Goal: Information Seeking & Learning: Understand process/instructions

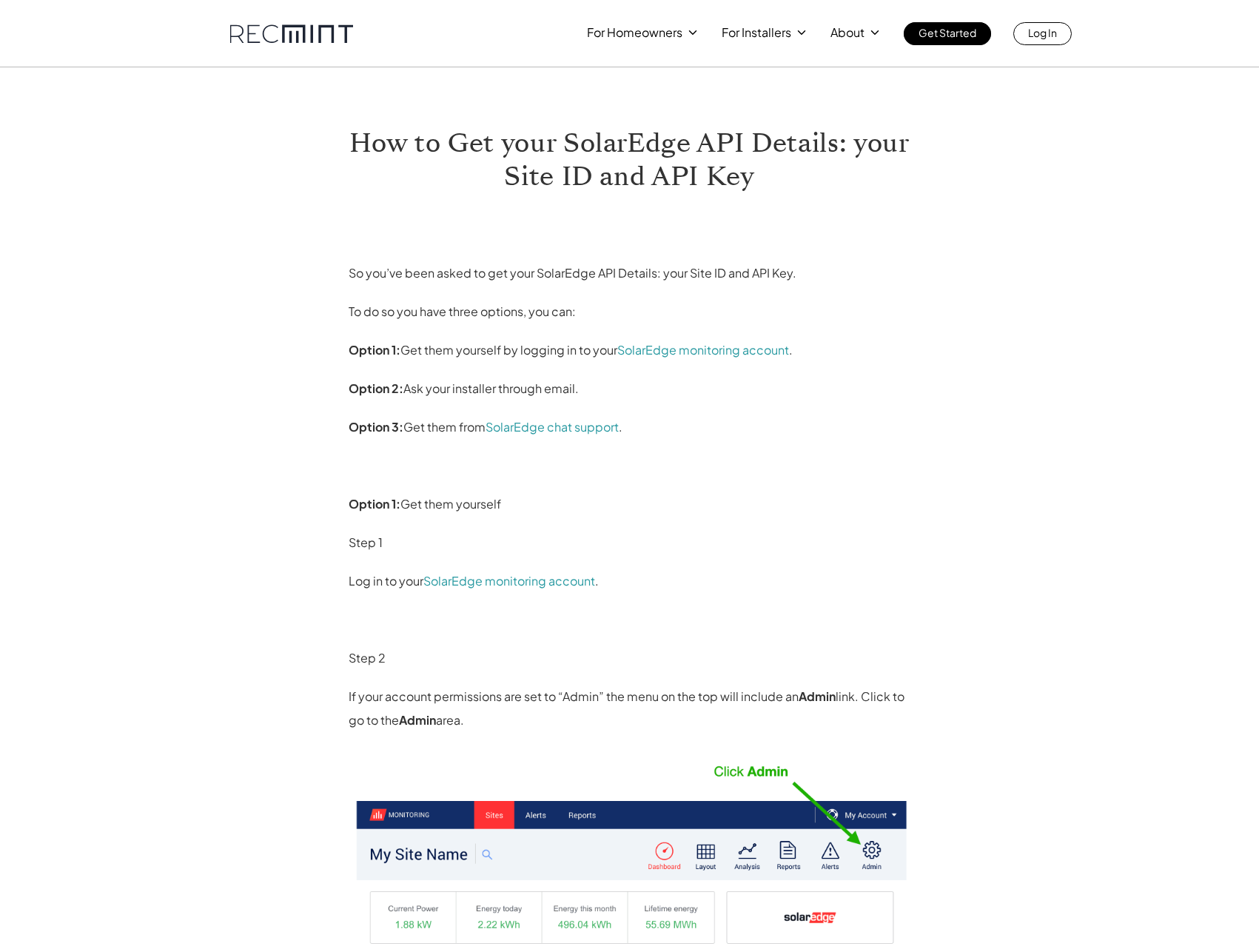
click at [548, 358] on p "Option 1: Get them yourself by logging in to your SolarEdge monitoring account ." at bounding box center [630, 350] width 562 height 23
click at [561, 355] on p "Option 1: Get them yourself by logging in to your SolarEdge monitoring account ." at bounding box center [630, 350] width 562 height 23
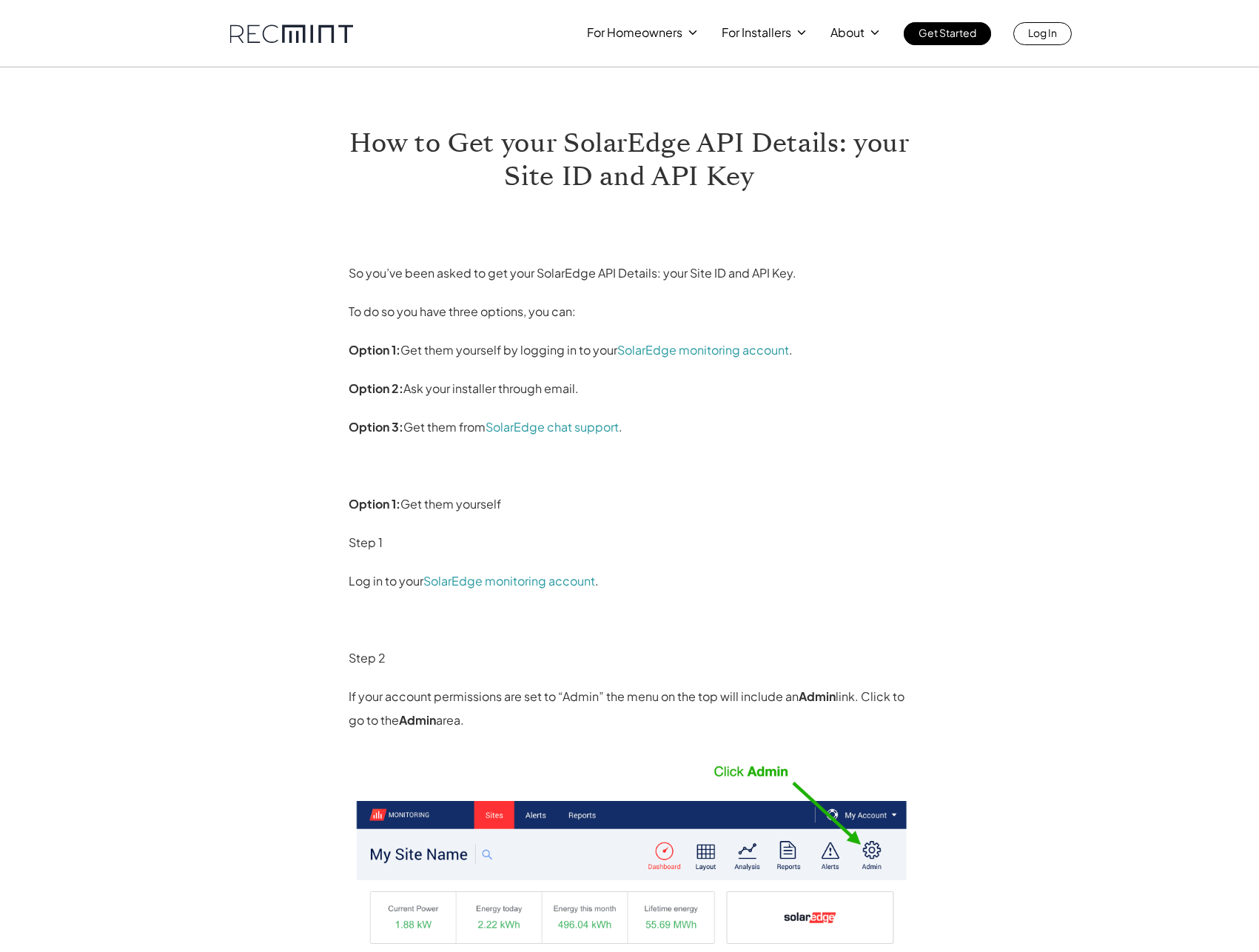
click at [561, 355] on p "Option 1: Get them yourself by logging in to your SolarEdge monitoring account ." at bounding box center [630, 350] width 562 height 23
click at [570, 355] on p "Option 1: Get them yourself by logging in to your SolarEdge monitoring account ." at bounding box center [630, 350] width 562 height 23
drag, startPoint x: 580, startPoint y: 392, endPoint x: 499, endPoint y: 395, distance: 81.1
click at [499, 395] on p "Option 2: Ask your installer through email." at bounding box center [630, 389] width 562 height 23
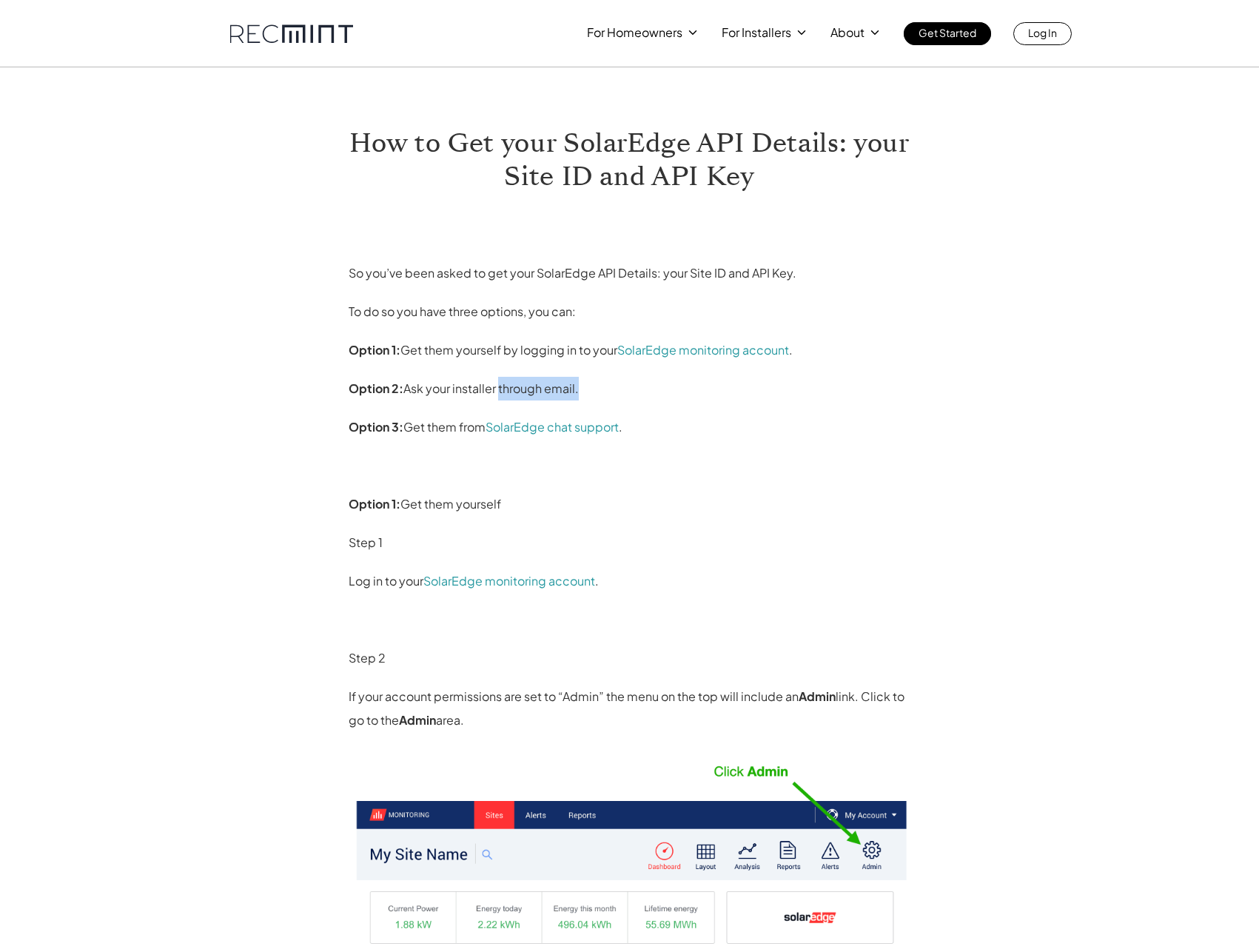
click at [499, 395] on p "Option 2: Ask your installer through email." at bounding box center [630, 389] width 562 height 23
drag, startPoint x: 501, startPoint y: 390, endPoint x: 582, endPoint y: 386, distance: 81.1
click at [582, 386] on p "Option 2: Ask your installer through email." at bounding box center [630, 389] width 562 height 23
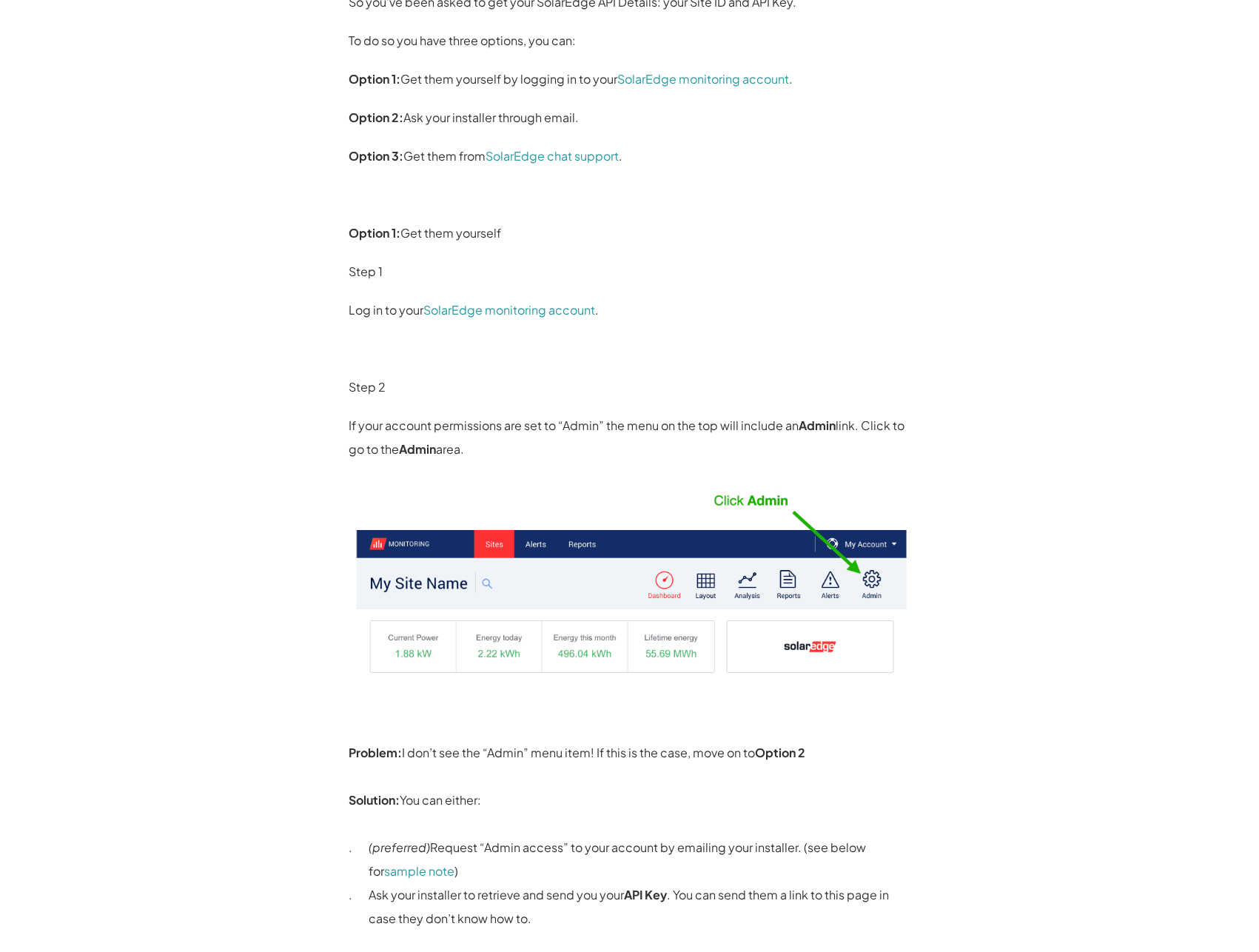
scroll to position [302, 0]
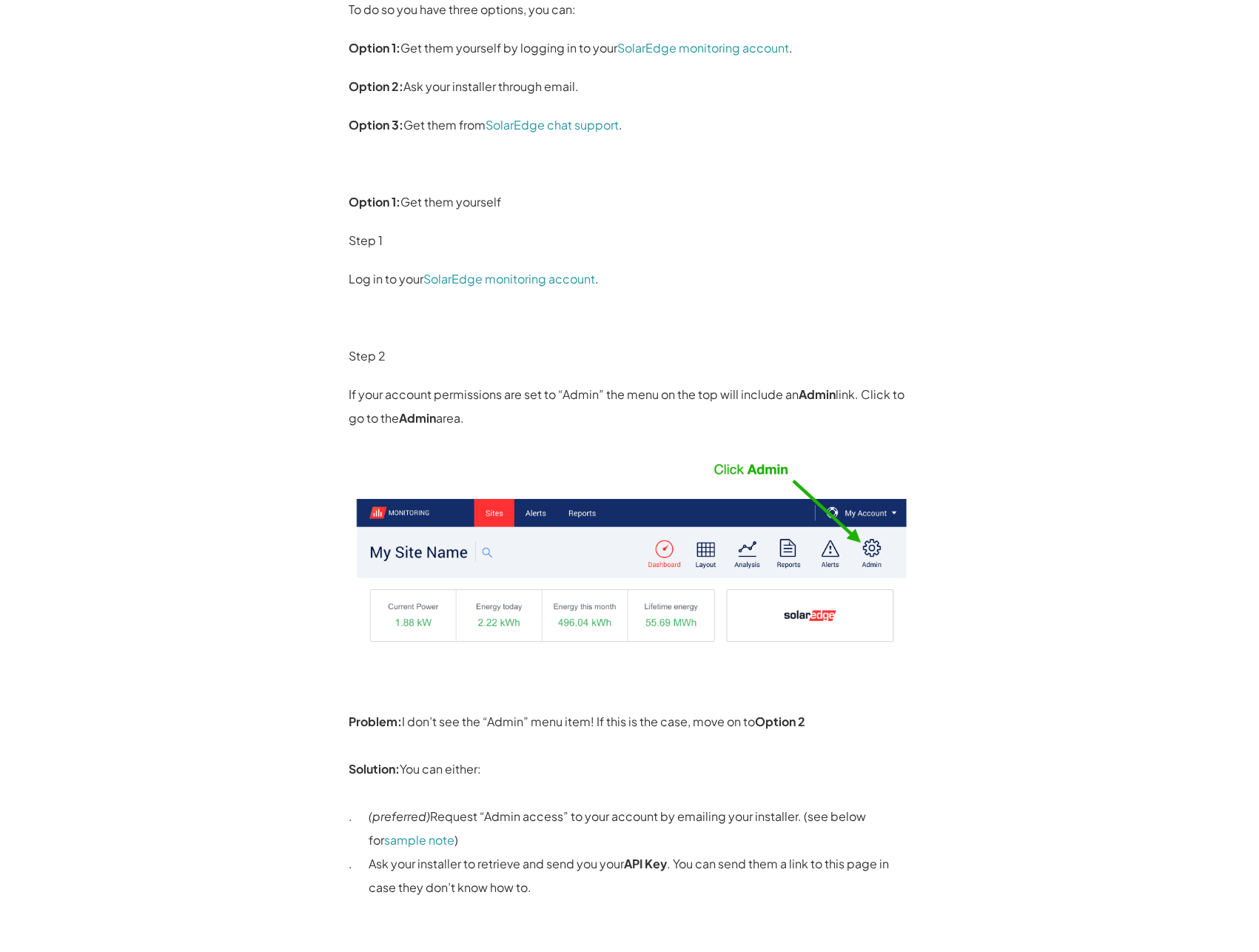
drag, startPoint x: 481, startPoint y: 418, endPoint x: 471, endPoint y: 399, distance: 21.5
click at [471, 399] on p "If your account permissions are set to “Admin” the menu on the top will include…" at bounding box center [630, 406] width 562 height 47
drag, startPoint x: 582, startPoint y: 421, endPoint x: 599, endPoint y: 402, distance: 25.5
click at [599, 402] on p "If your account permissions are set to “Admin” the menu on the top will include…" at bounding box center [630, 406] width 562 height 47
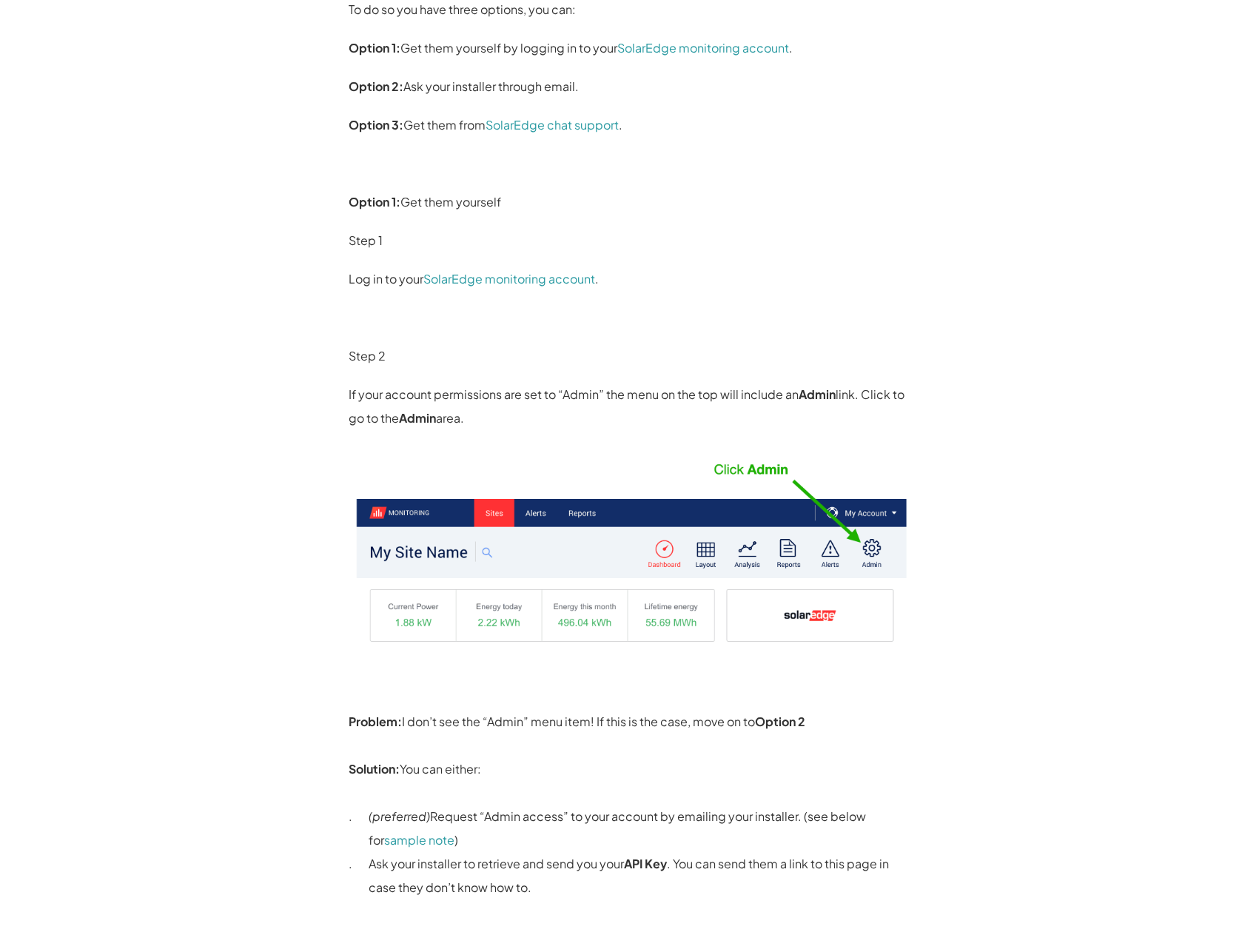
click at [599, 402] on p "If your account permissions are set to “Admin” the menu on the top will include…" at bounding box center [630, 406] width 562 height 47
drag, startPoint x: 601, startPoint y: 422, endPoint x: 613, endPoint y: 391, distance: 33.2
click at [613, 391] on p "If your account permissions are set to “Admin” the menu on the top will include…" at bounding box center [630, 406] width 562 height 47
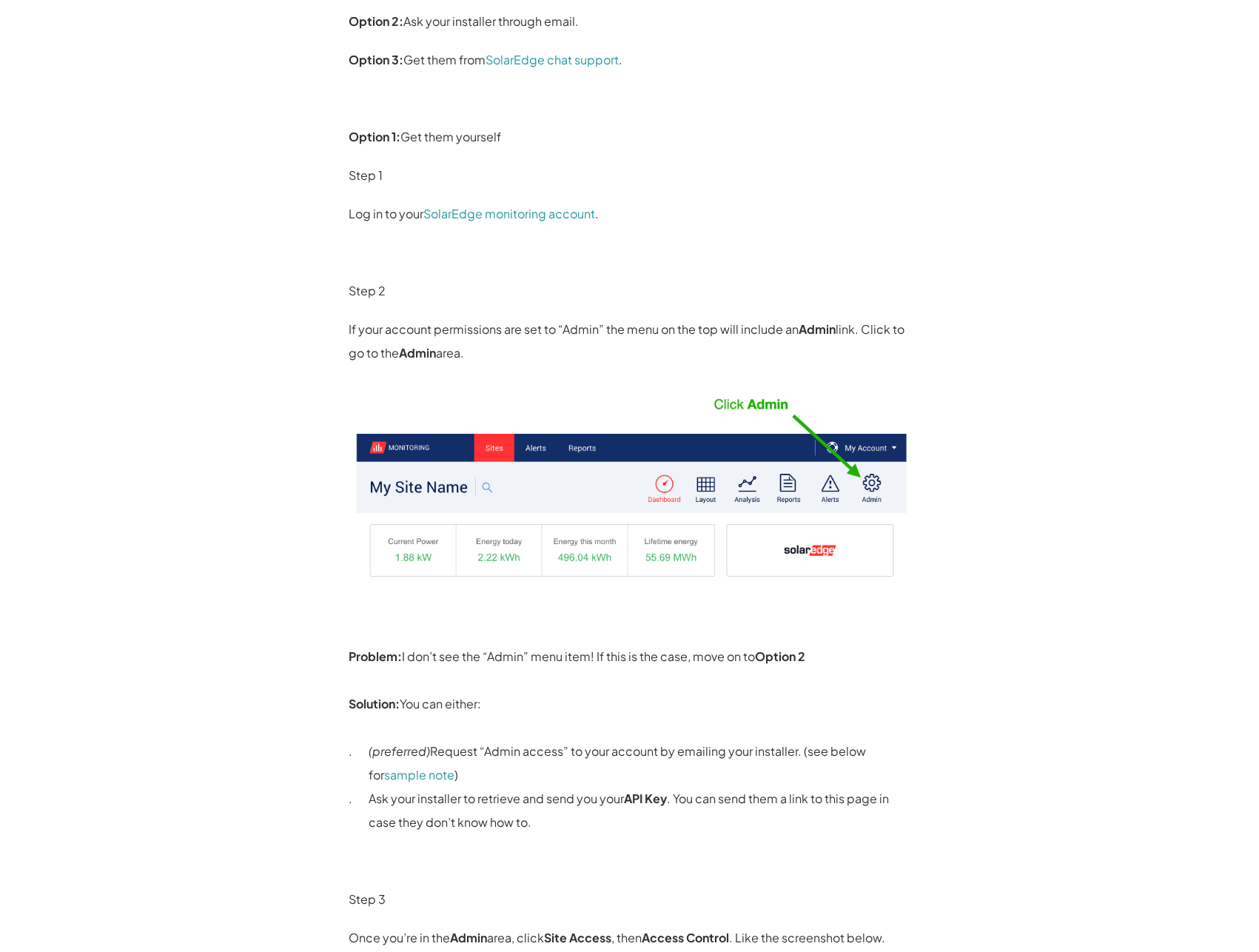
scroll to position [378, 0]
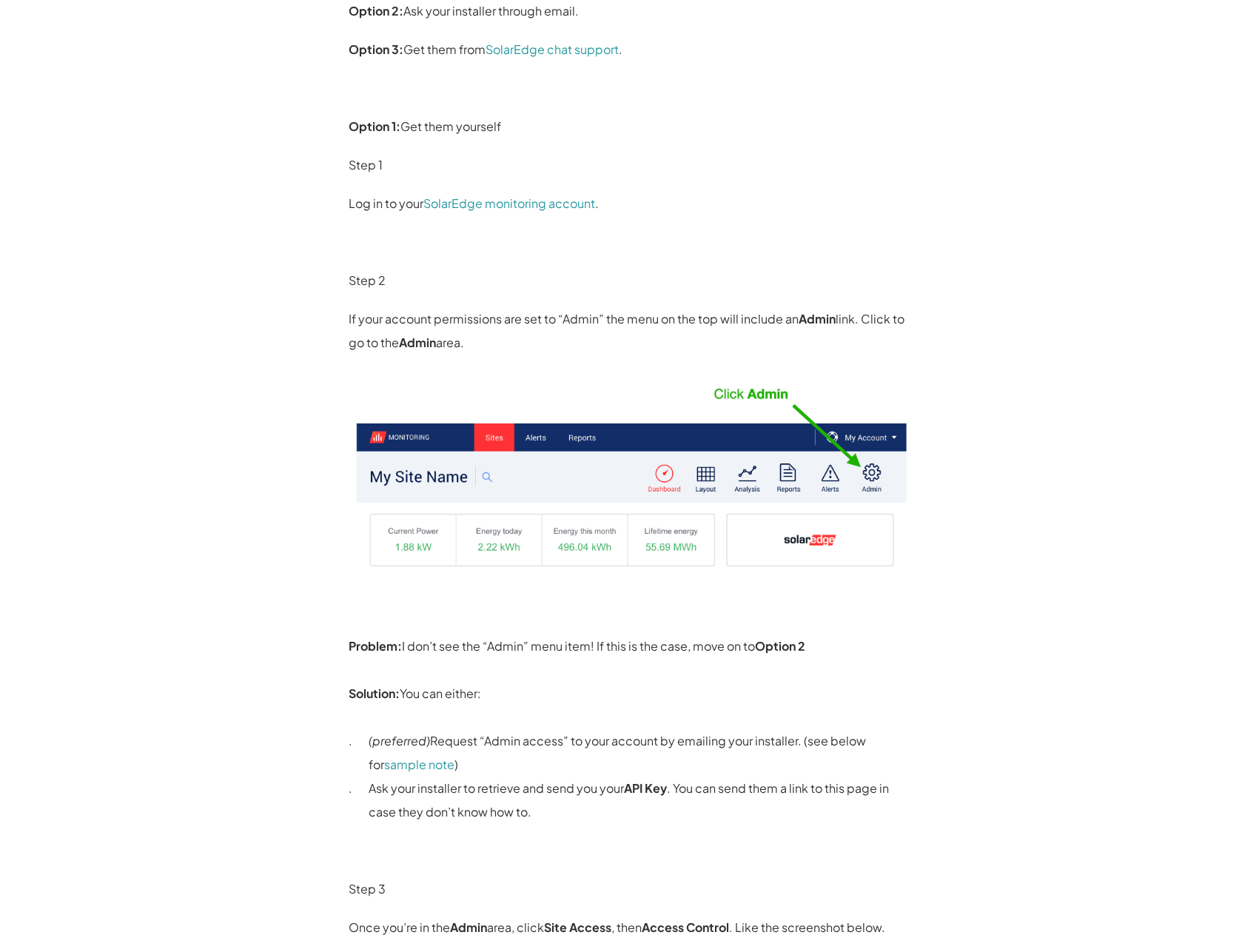
drag, startPoint x: 835, startPoint y: 341, endPoint x: 841, endPoint y: 328, distance: 14.3
click at [841, 328] on p "If your account permissions are set to “Admin” the menu on the top will include…" at bounding box center [630, 330] width 562 height 47
drag, startPoint x: 829, startPoint y: 344, endPoint x: 818, endPoint y: 297, distance: 48.3
click at [818, 297] on div "So you’ve been asked to get your SolarEdge API Details: your Site ID and API Ke…" at bounding box center [630, 889] width 562 height 2088
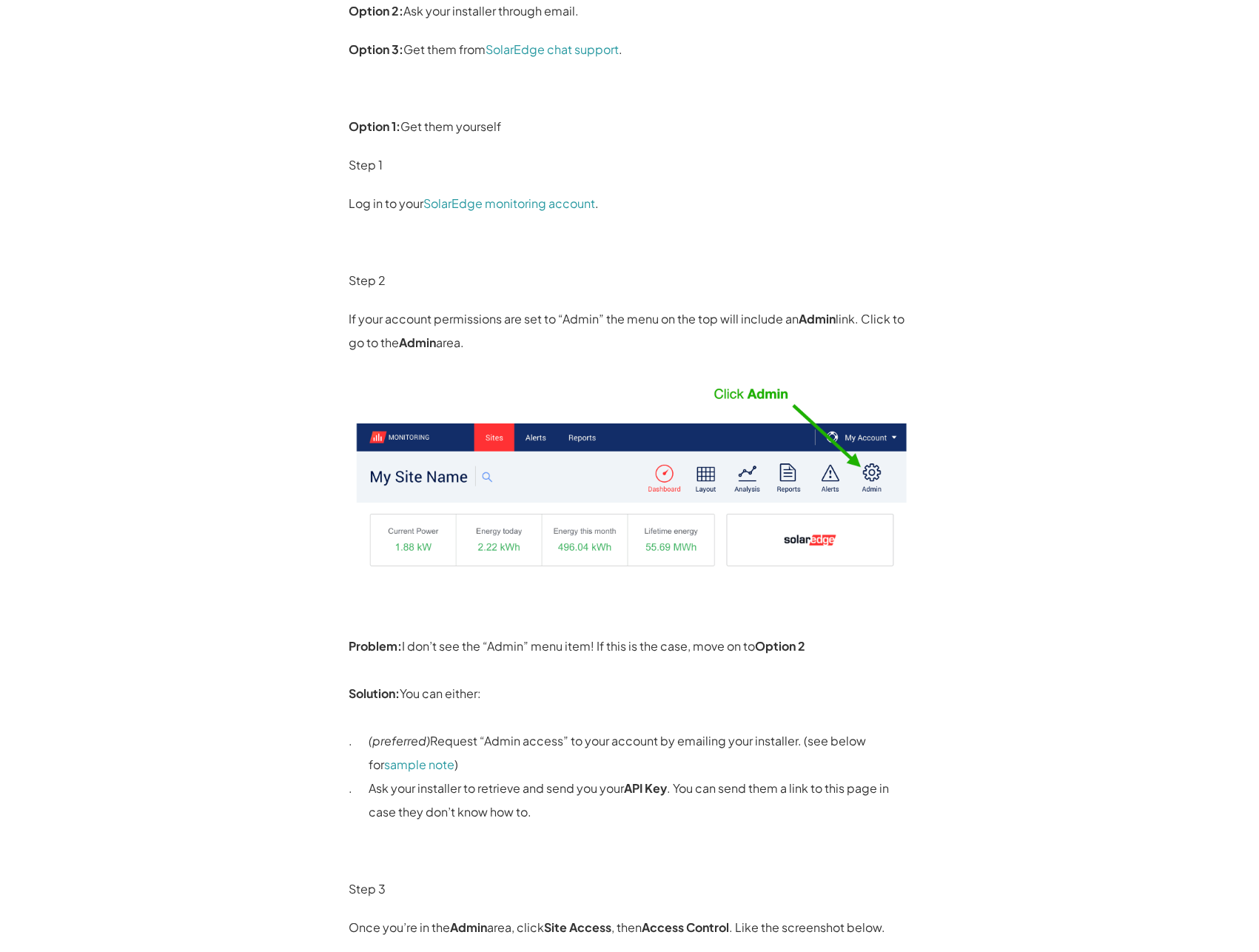
click at [818, 297] on div "So you’ve been asked to get your SolarEdge API Details: your Site ID and API Ke…" at bounding box center [630, 889] width 562 height 2088
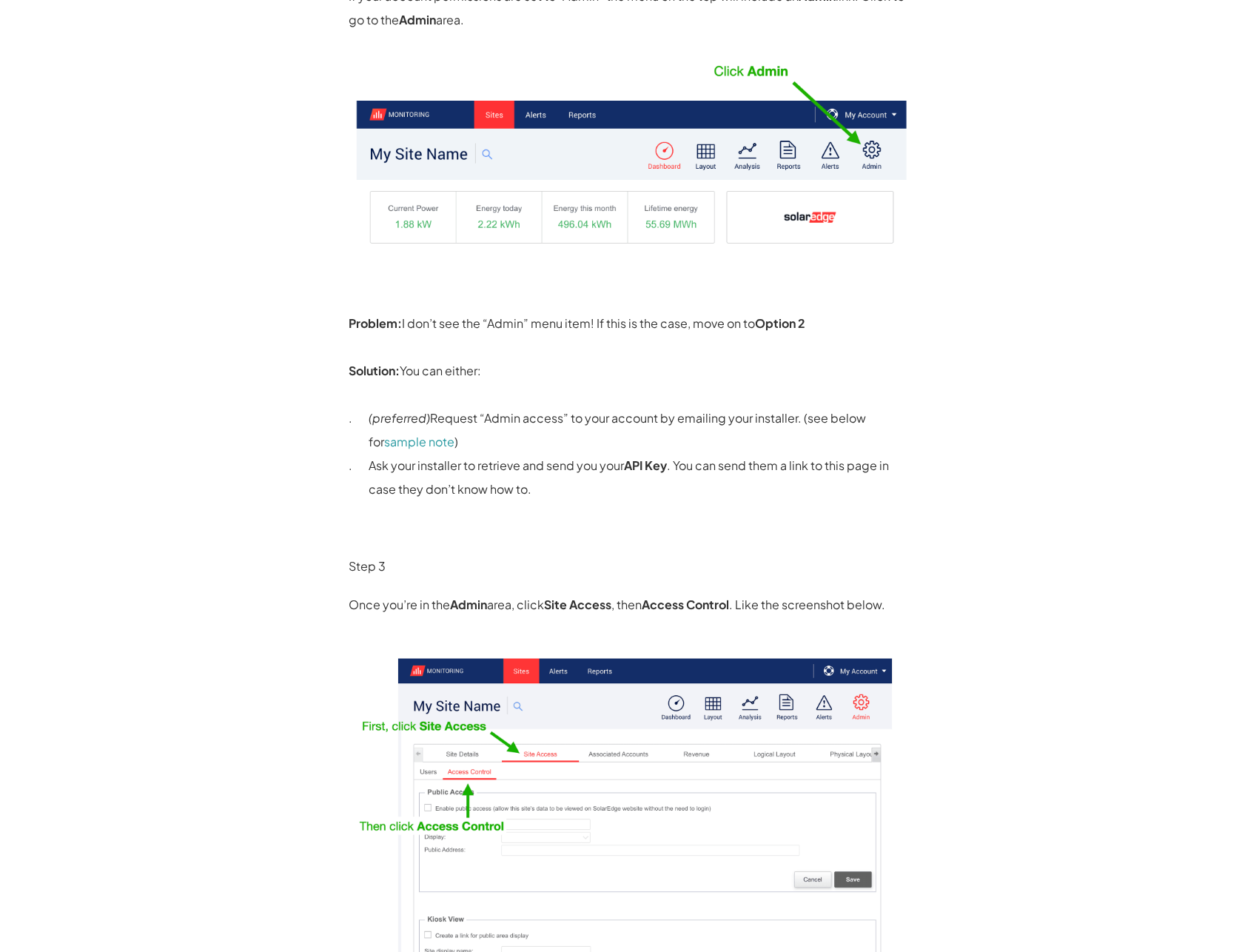
scroll to position [830, 0]
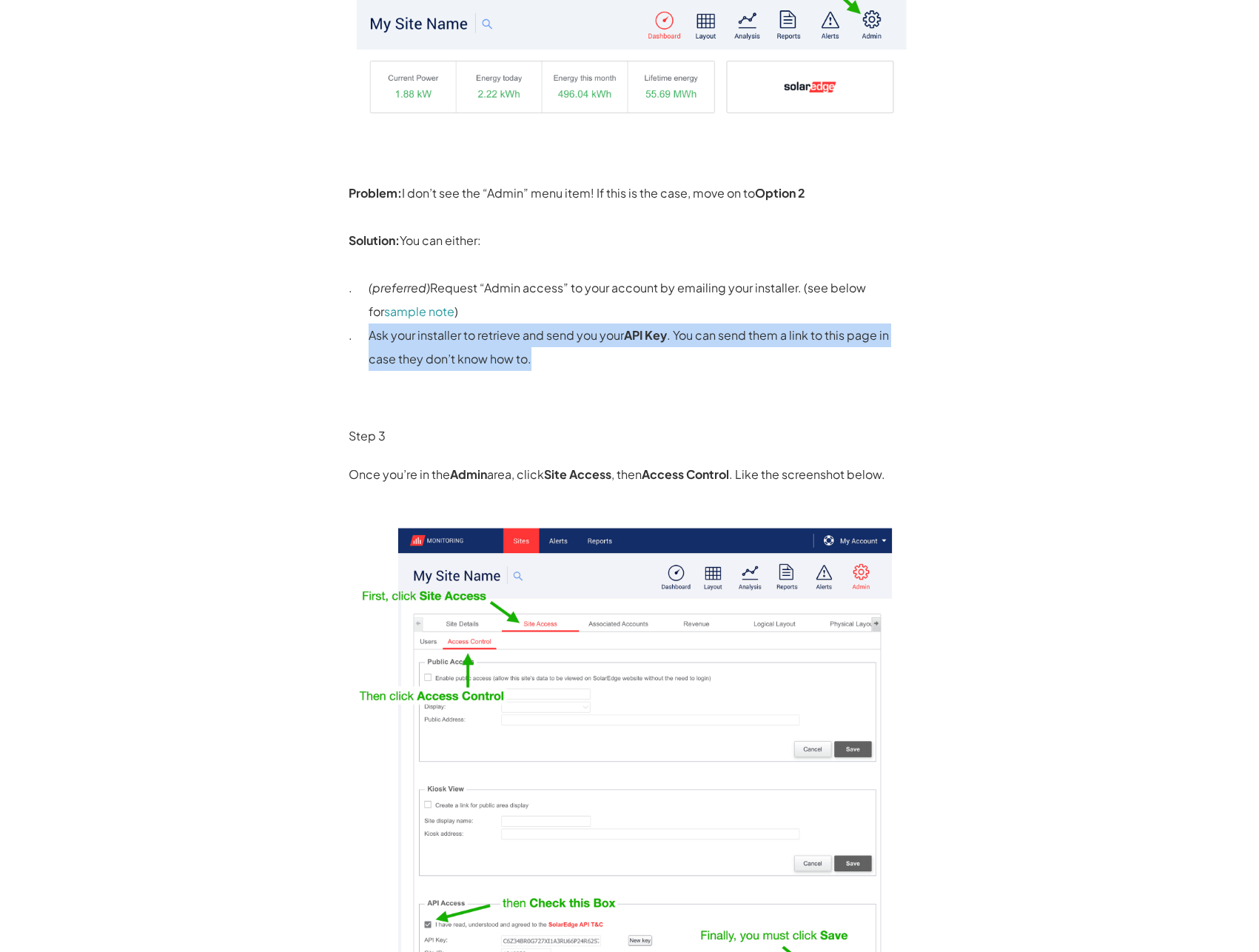
drag, startPoint x: 552, startPoint y: 365, endPoint x: 557, endPoint y: 301, distance: 64.2
click at [557, 301] on ol "(preferred) Request “Admin access” to your account by emailing your installer. …" at bounding box center [630, 323] width 562 height 95
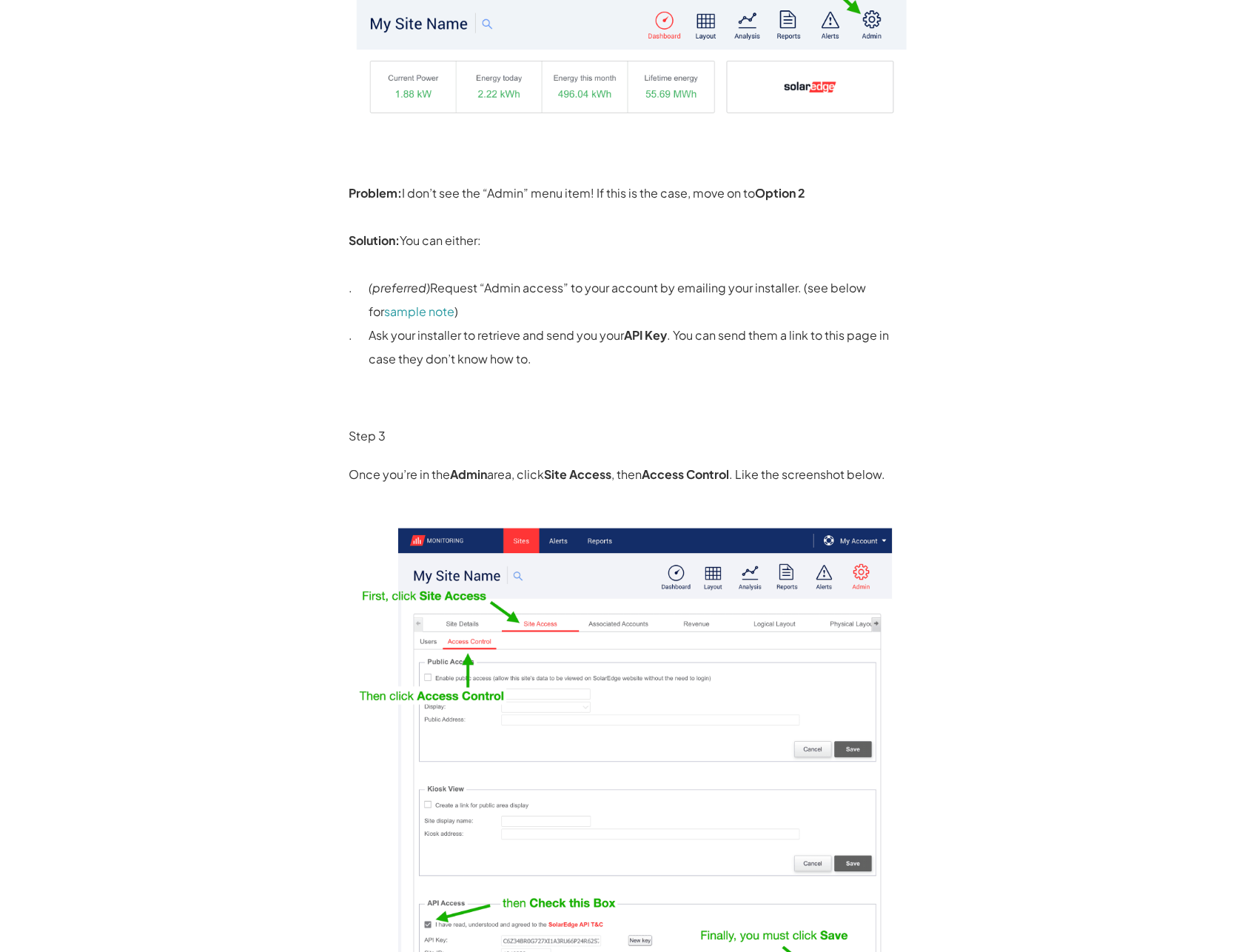
click at [557, 301] on p "(preferred) Request “Admin access” to your account by emailing your installer. …" at bounding box center [640, 299] width 543 height 47
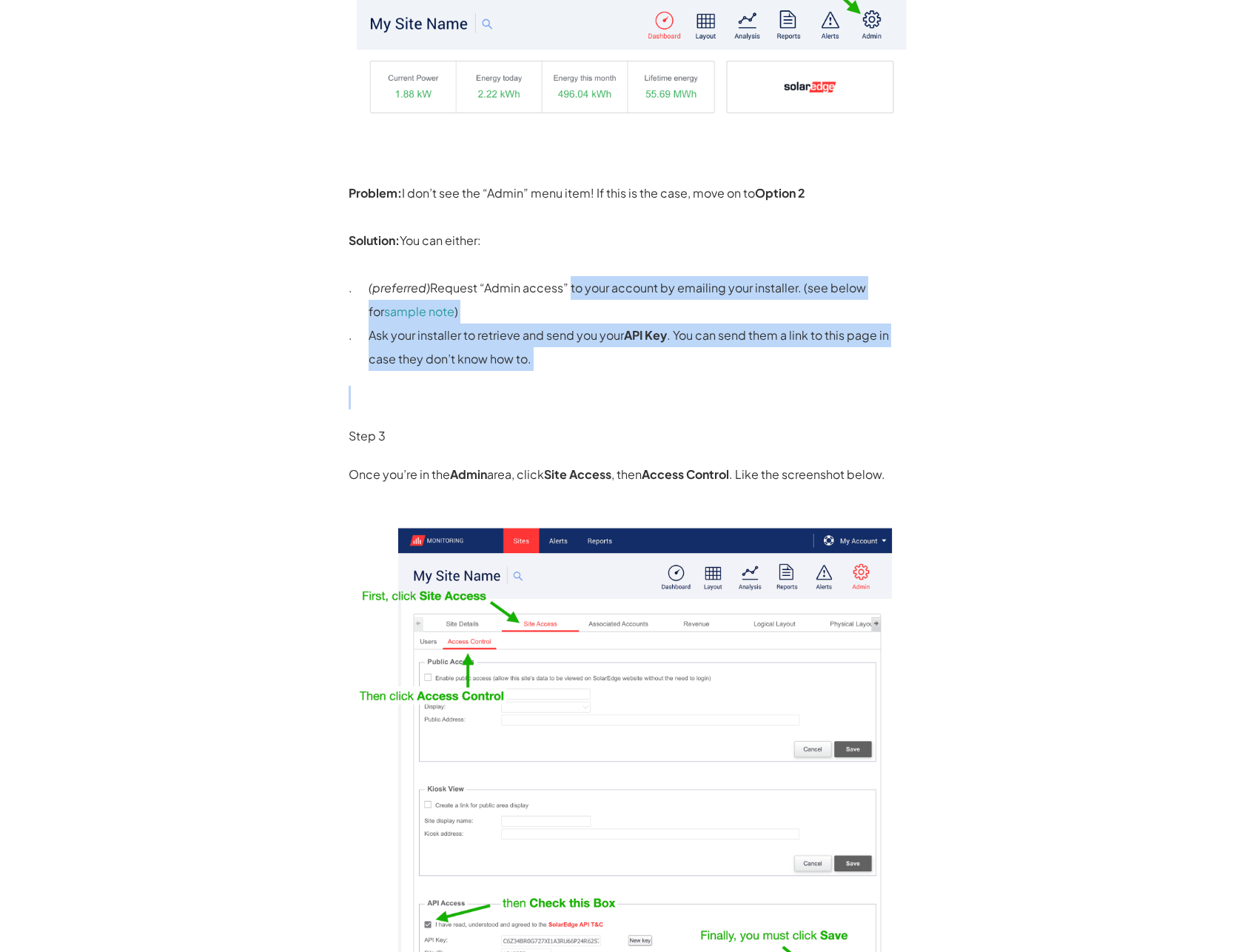
drag, startPoint x: 570, startPoint y: 290, endPoint x: 588, endPoint y: 387, distance: 98.7
click at [588, 387] on div "So you’ve been asked to get your SolarEdge API Details: your Site ID and API Ke…" at bounding box center [630, 436] width 562 height 2088
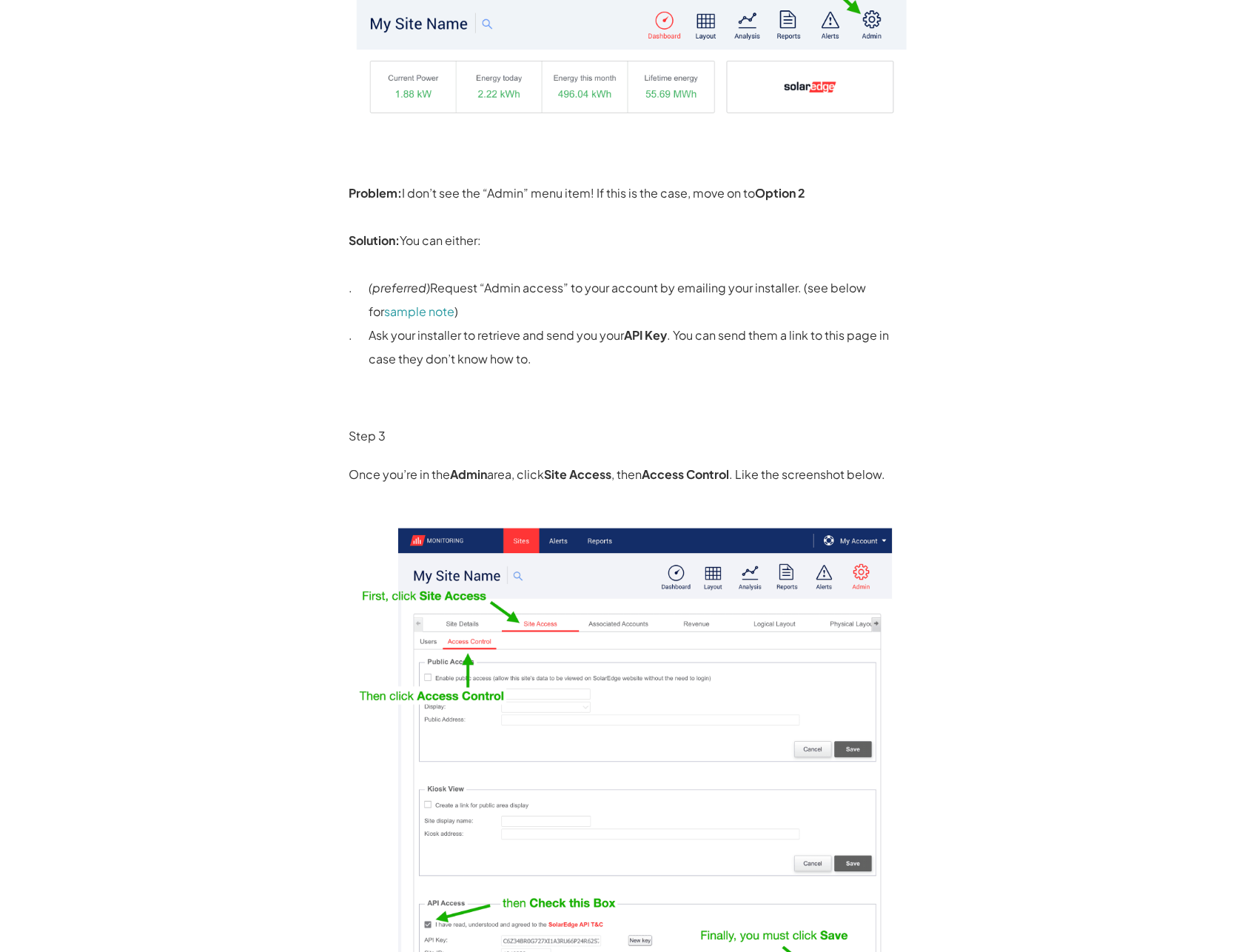
click at [588, 387] on p at bounding box center [630, 398] width 562 height 23
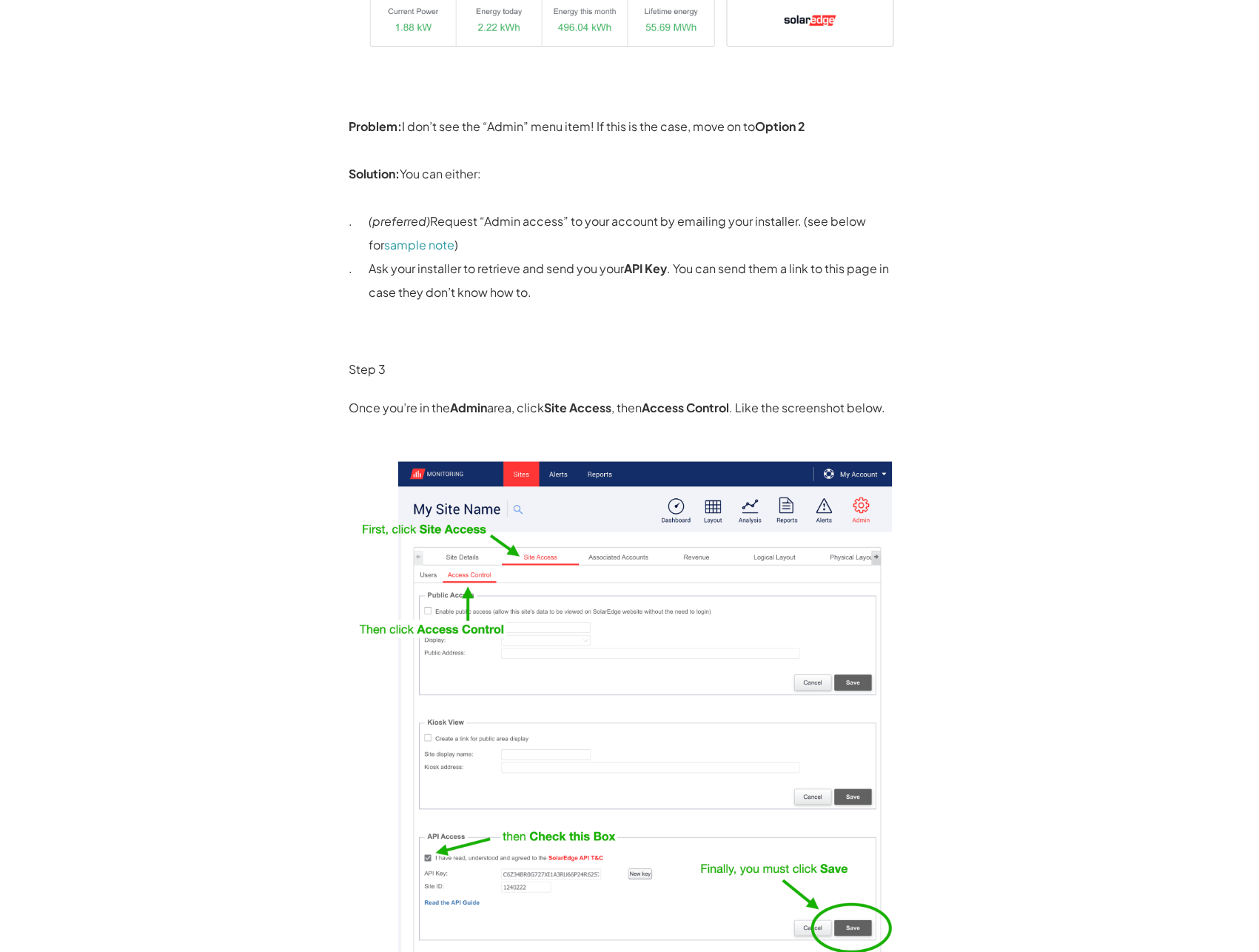
scroll to position [753, 0]
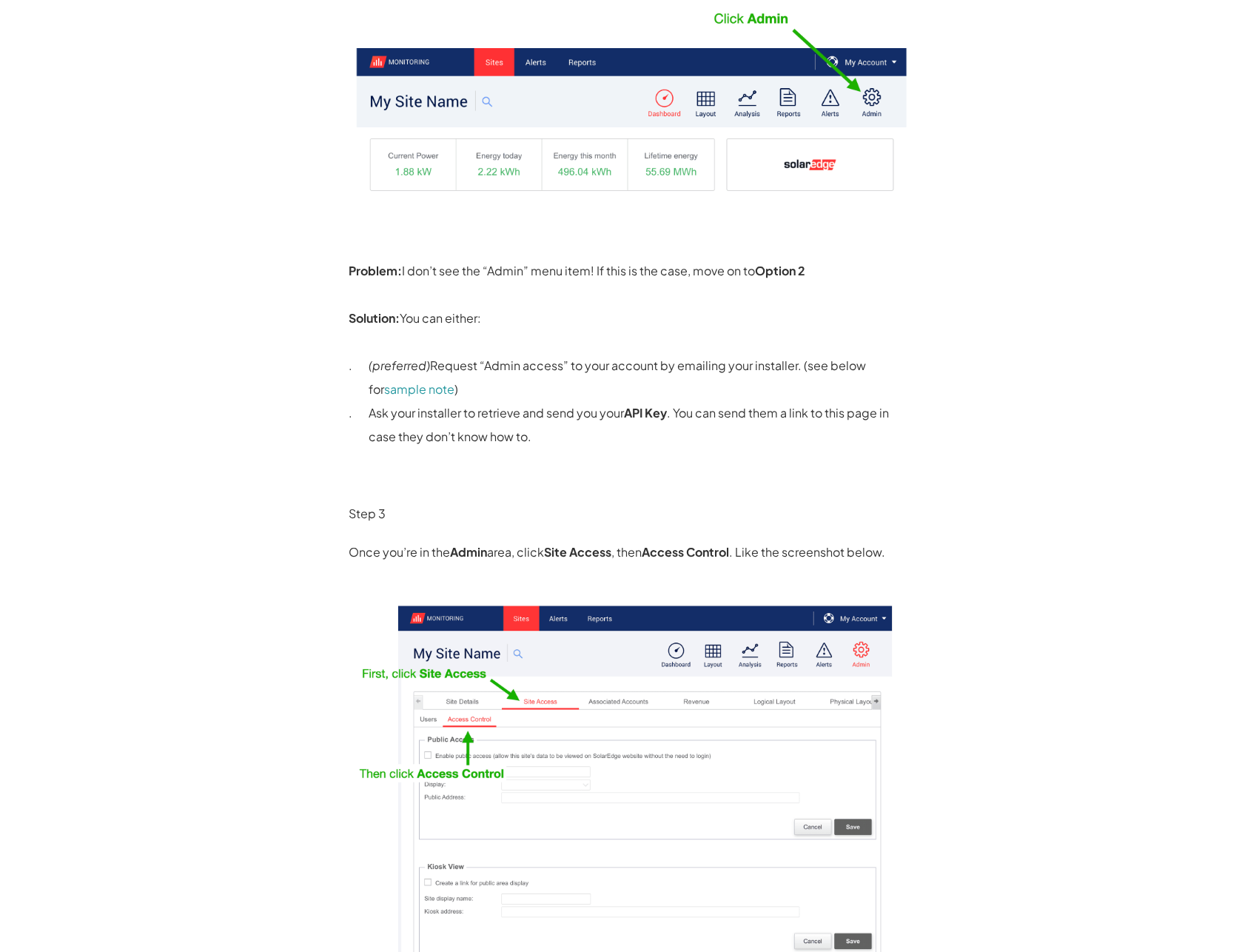
click at [531, 365] on p "(preferred) Request “Admin access” to your account by emailing your installer. …" at bounding box center [640, 377] width 543 height 47
click at [531, 368] on p "(preferred) Request “Admin access” to your account by emailing your installer. …" at bounding box center [640, 377] width 543 height 47
click at [599, 365] on p "(preferred) Request “Admin access” to your account by emailing your installer. …" at bounding box center [640, 377] width 543 height 47
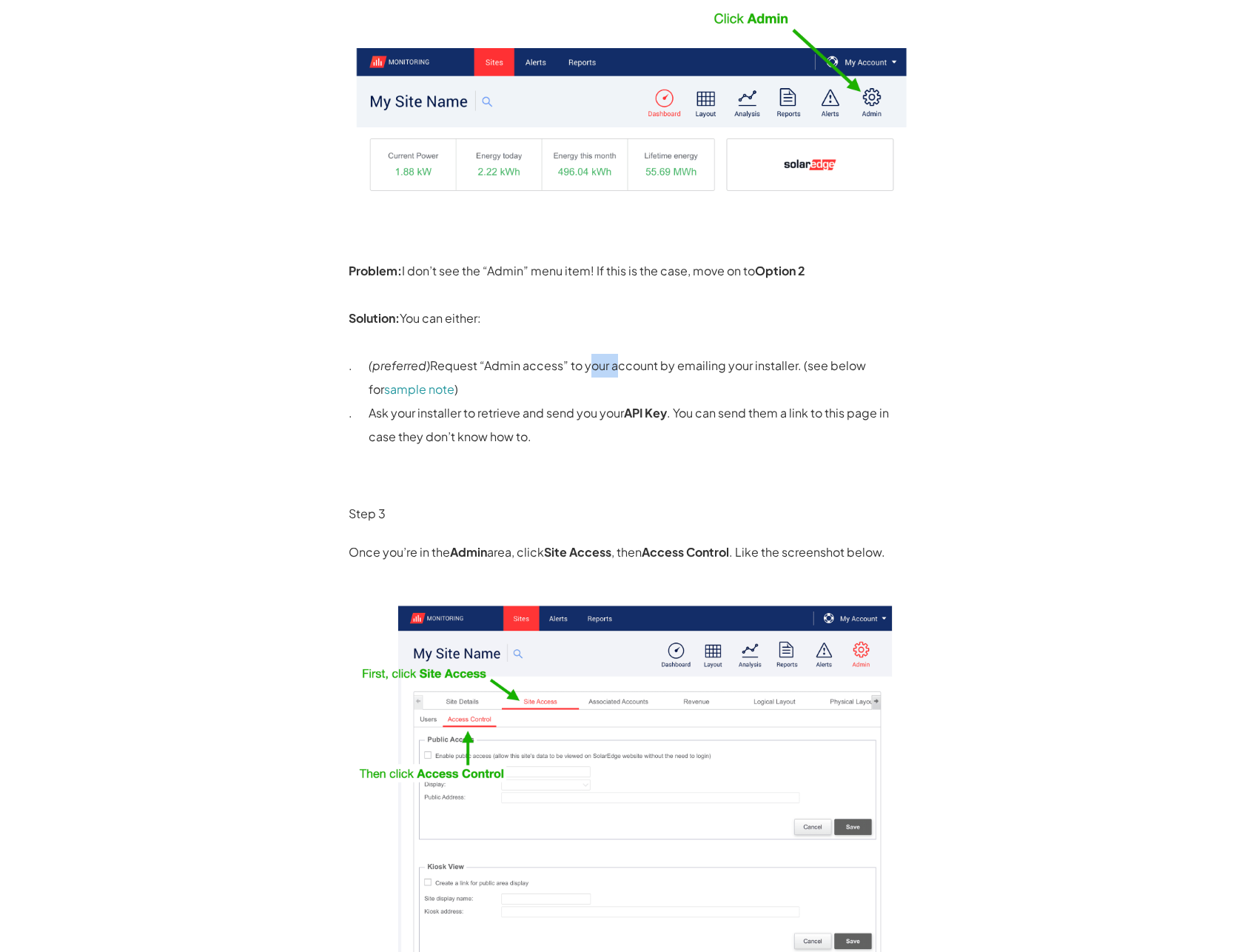
click at [599, 365] on p "(preferred) Request “Admin access” to your account by emailing your installer. …" at bounding box center [640, 377] width 543 height 47
click at [624, 364] on p "(preferred) Request “Admin access” to your account by emailing your installer. …" at bounding box center [640, 377] width 543 height 47
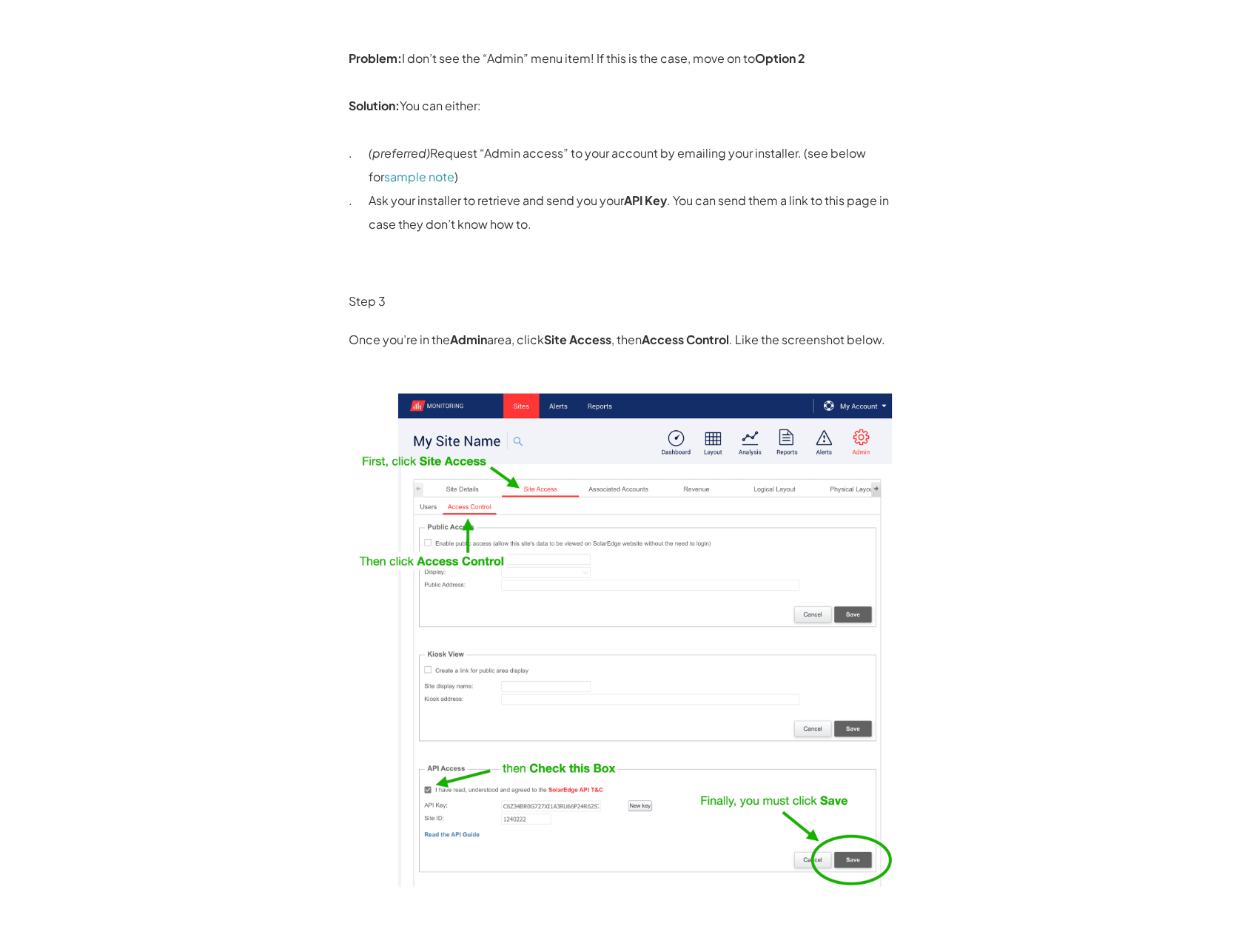
scroll to position [979, 0]
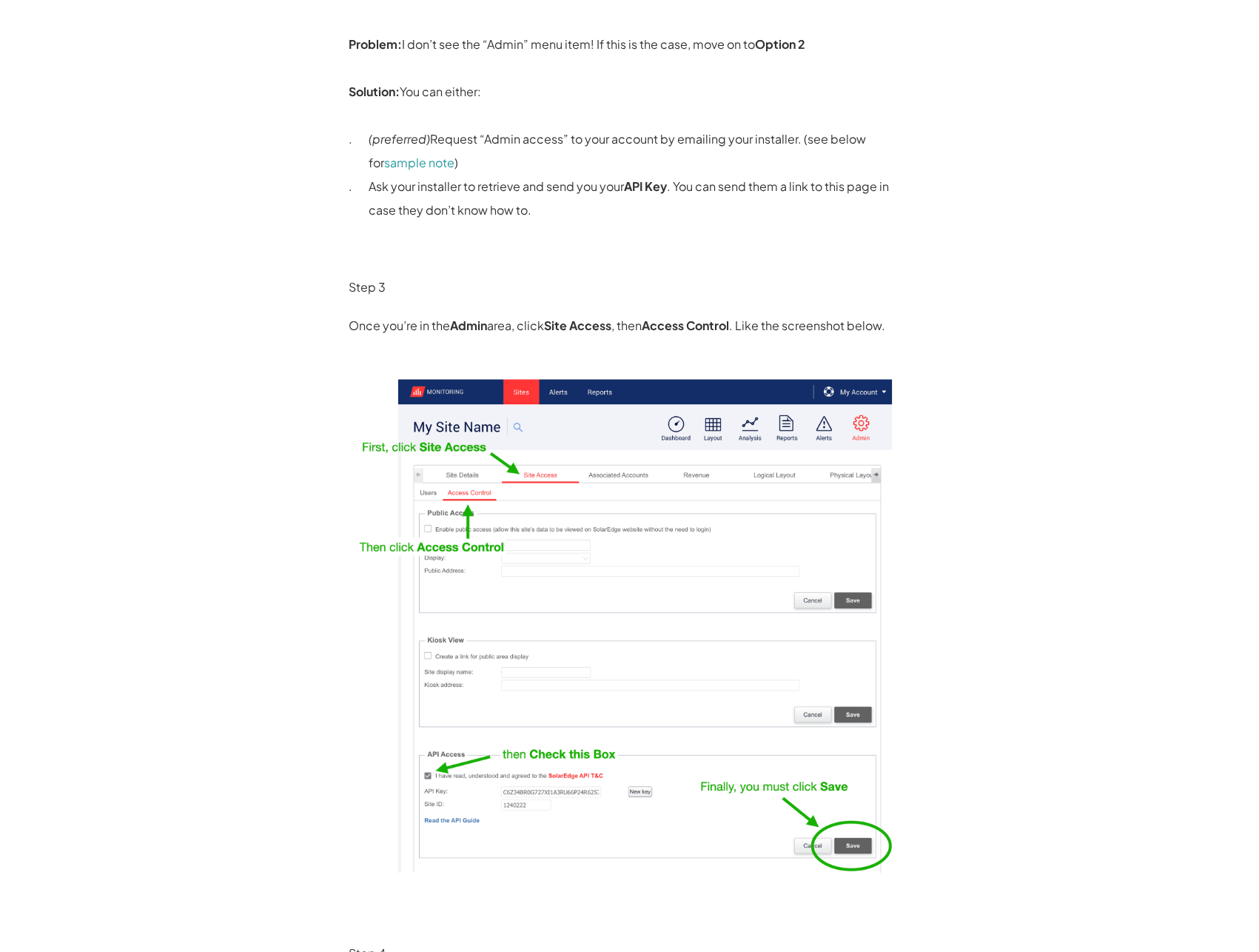
click at [522, 328] on p "Once you’re in the Admin area, click Site Access , then Access Control . Like t…" at bounding box center [630, 325] width 562 height 23
click at [590, 328] on strong "Site Access" at bounding box center [577, 325] width 67 height 15
click at [609, 332] on strong "Site Access" at bounding box center [577, 325] width 67 height 15
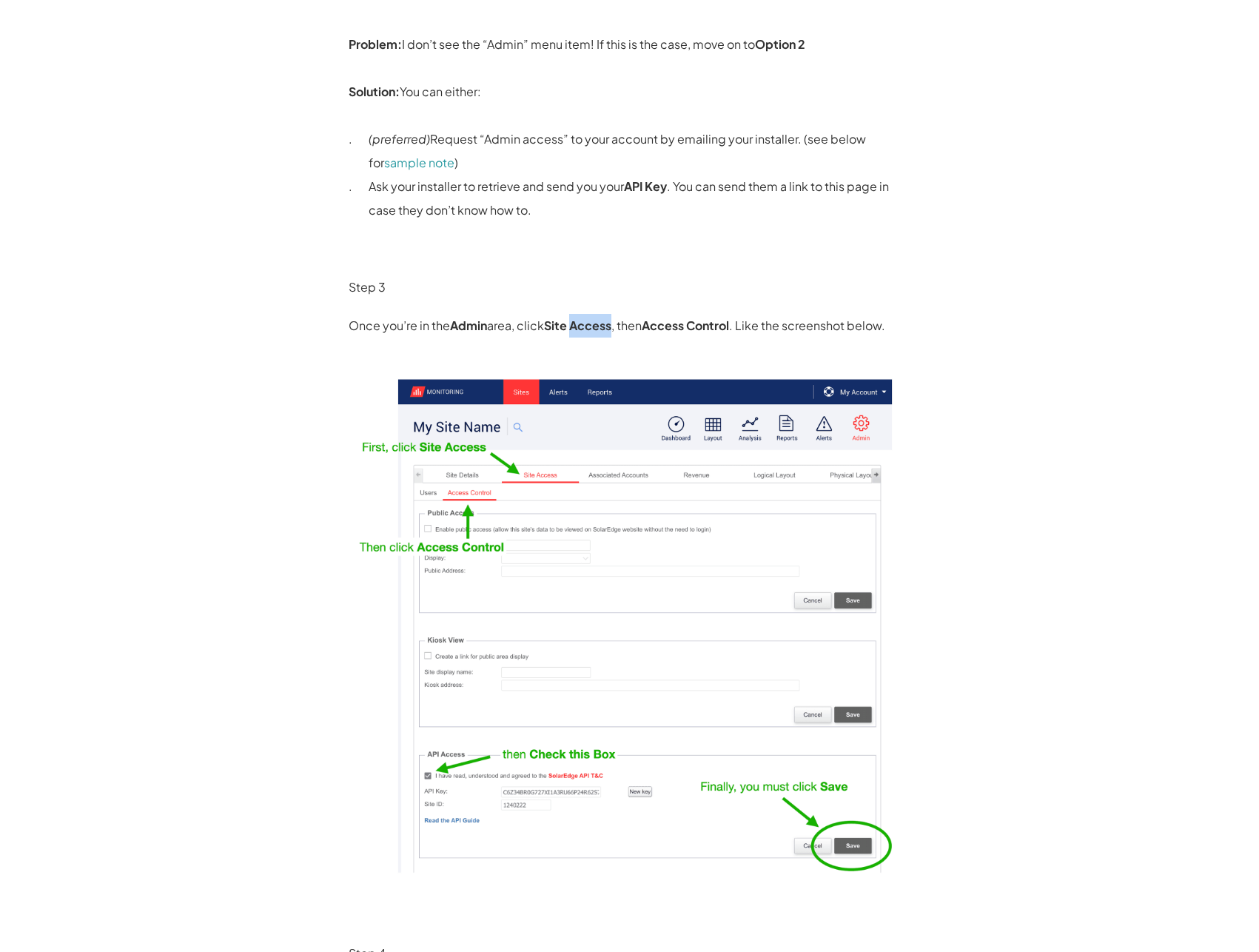
click at [609, 332] on strong "Site Access" at bounding box center [577, 325] width 67 height 15
click at [626, 330] on p "Once you’re in the Admin area, click Site Access , then Access Control . Like t…" at bounding box center [630, 325] width 562 height 23
click at [561, 210] on p "Ask your installer to retrieve and send you your API Key . You can send them a …" at bounding box center [640, 198] width 543 height 47
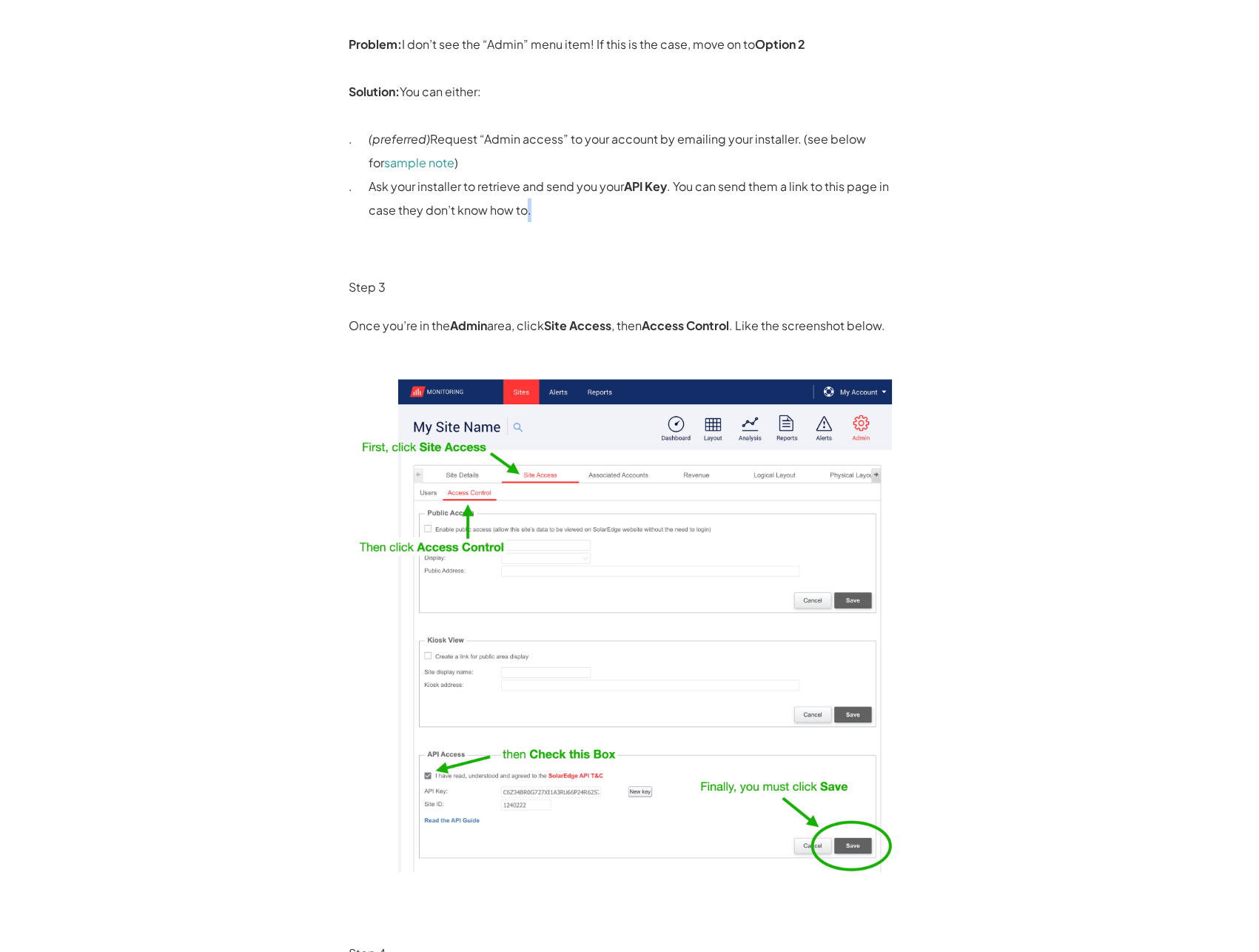
click at [561, 211] on p "Ask your installer to retrieve and send you your API Key . You can send them a …" at bounding box center [640, 198] width 543 height 47
click at [544, 211] on p "Ask your installer to retrieve and send you your API Key . You can send them a …" at bounding box center [640, 198] width 543 height 47
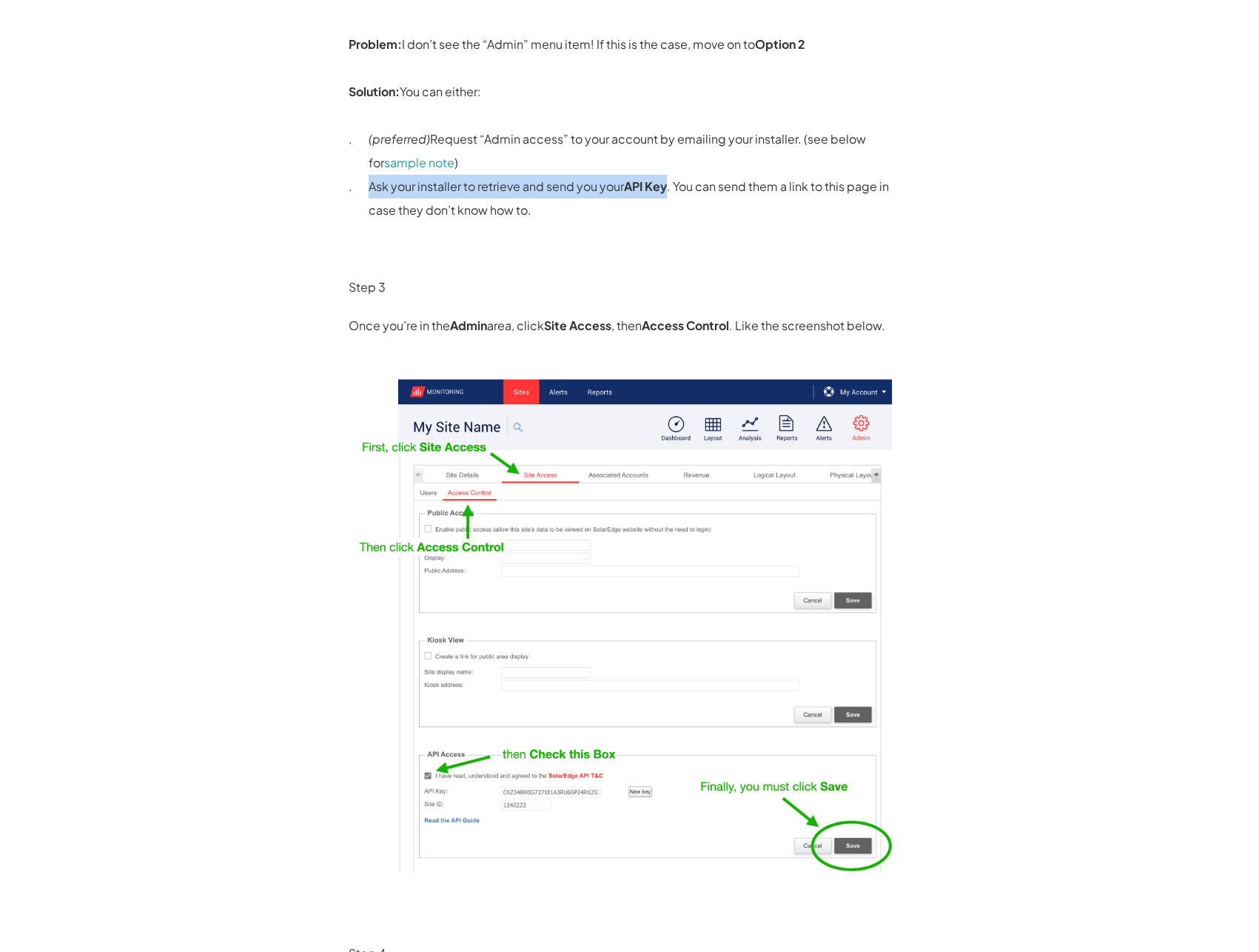
click at [544, 211] on p "Ask your installer to retrieve and send you your API Key . You can send them a …" at bounding box center [640, 198] width 543 height 47
click at [561, 213] on p "Ask your installer to retrieve and send you your API Key . You can send them a …" at bounding box center [640, 198] width 543 height 47
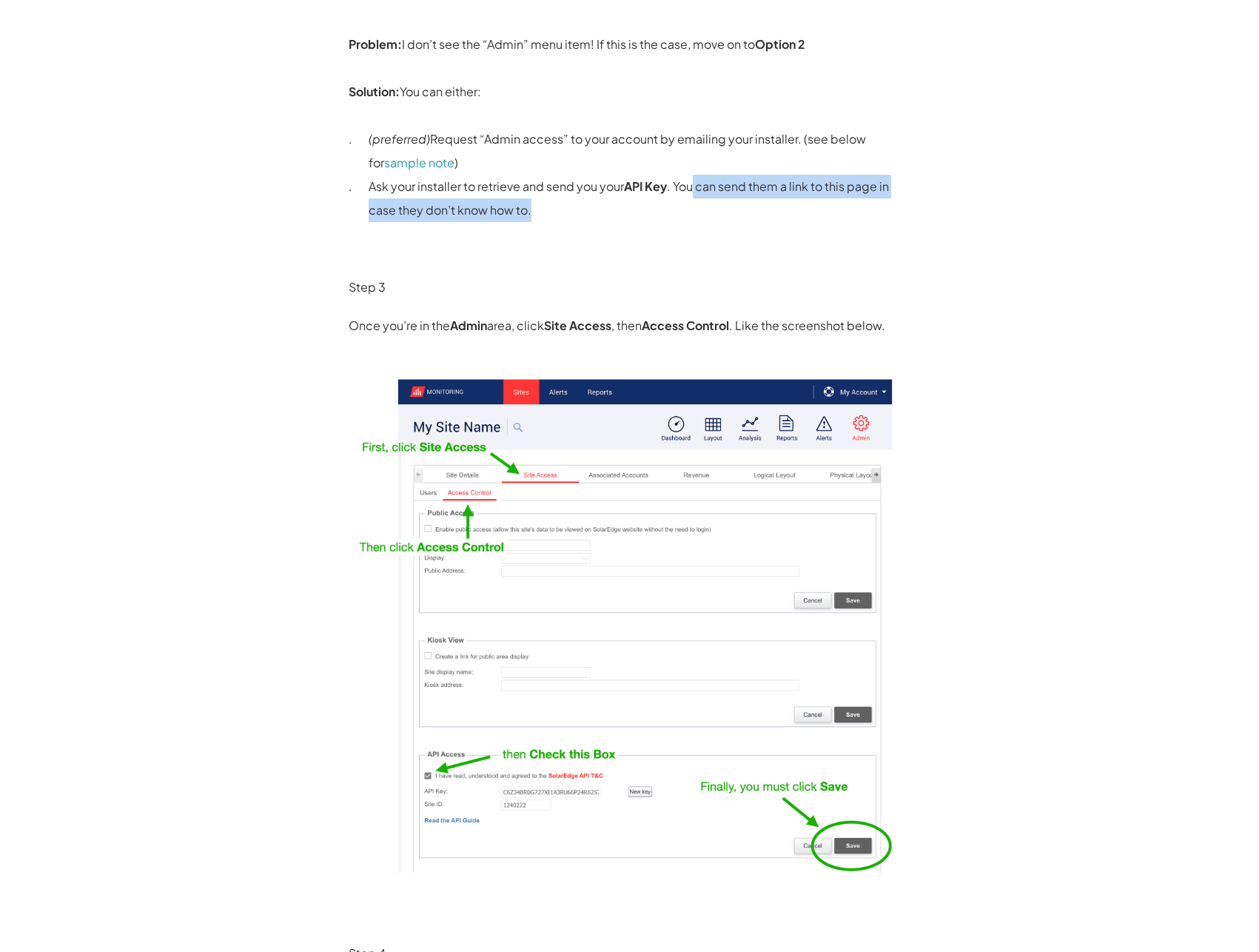
drag, startPoint x: 702, startPoint y: 206, endPoint x: 693, endPoint y: 191, distance: 17.5
click at [693, 191] on p "Ask your installer to retrieve and send you your API Key . You can send them a …" at bounding box center [640, 198] width 543 height 47
drag, startPoint x: 705, startPoint y: 210, endPoint x: 695, endPoint y: 183, distance: 28.8
click at [695, 183] on p "Ask your installer to retrieve and send you your API Key . You can send them a …" at bounding box center [640, 198] width 543 height 47
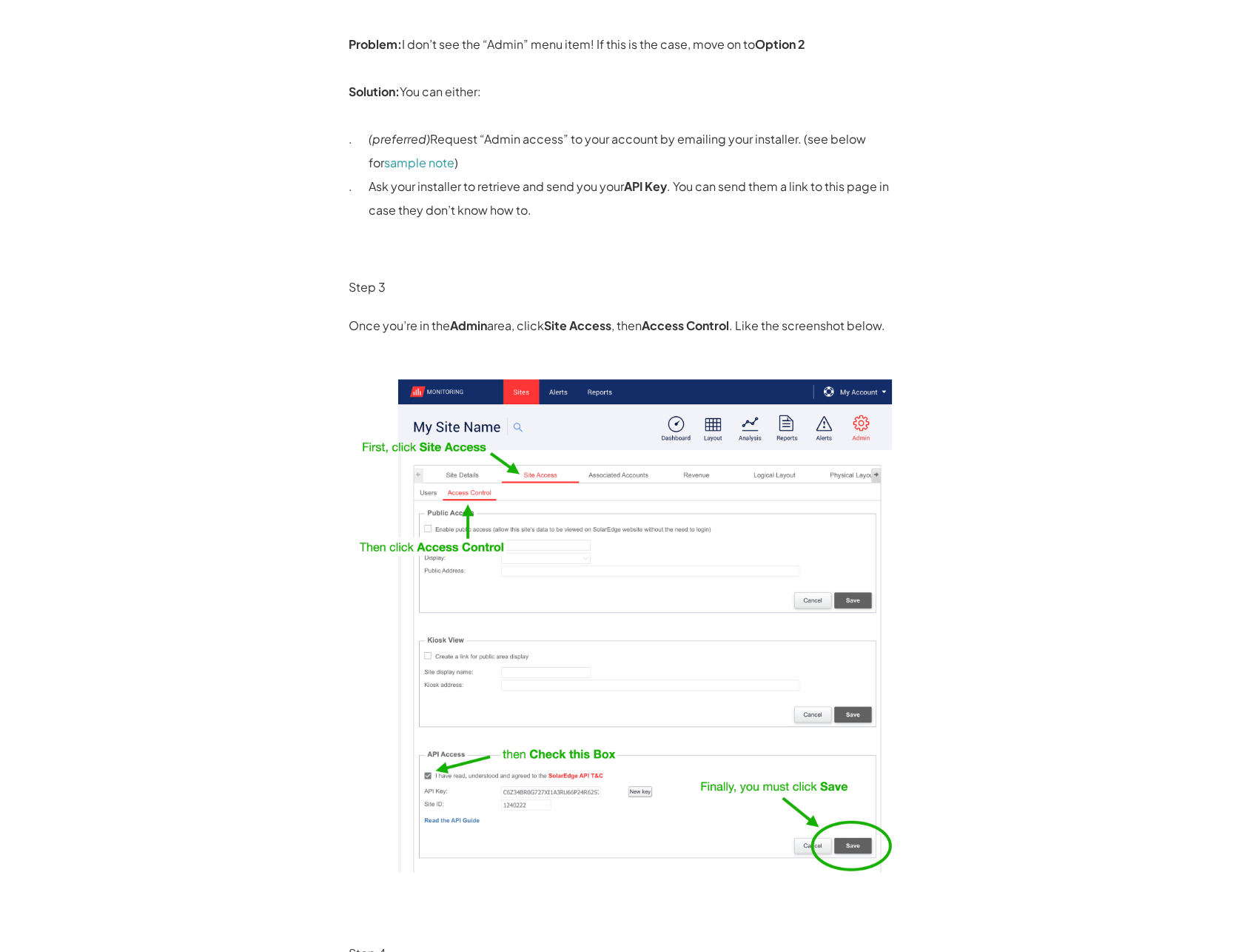
click at [695, 183] on p "Ask your installer to retrieve and send you your API Key . You can send them a …" at bounding box center [640, 198] width 543 height 47
drag, startPoint x: 672, startPoint y: 203, endPoint x: 664, endPoint y: 188, distance: 17.0
click at [664, 188] on p "Ask your installer to retrieve and send you your API Key . You can send them a …" at bounding box center [640, 198] width 543 height 47
click at [664, 188] on strong "API Key" at bounding box center [646, 185] width 43 height 15
drag, startPoint x: 520, startPoint y: 328, endPoint x: 599, endPoint y: 325, distance: 79.1
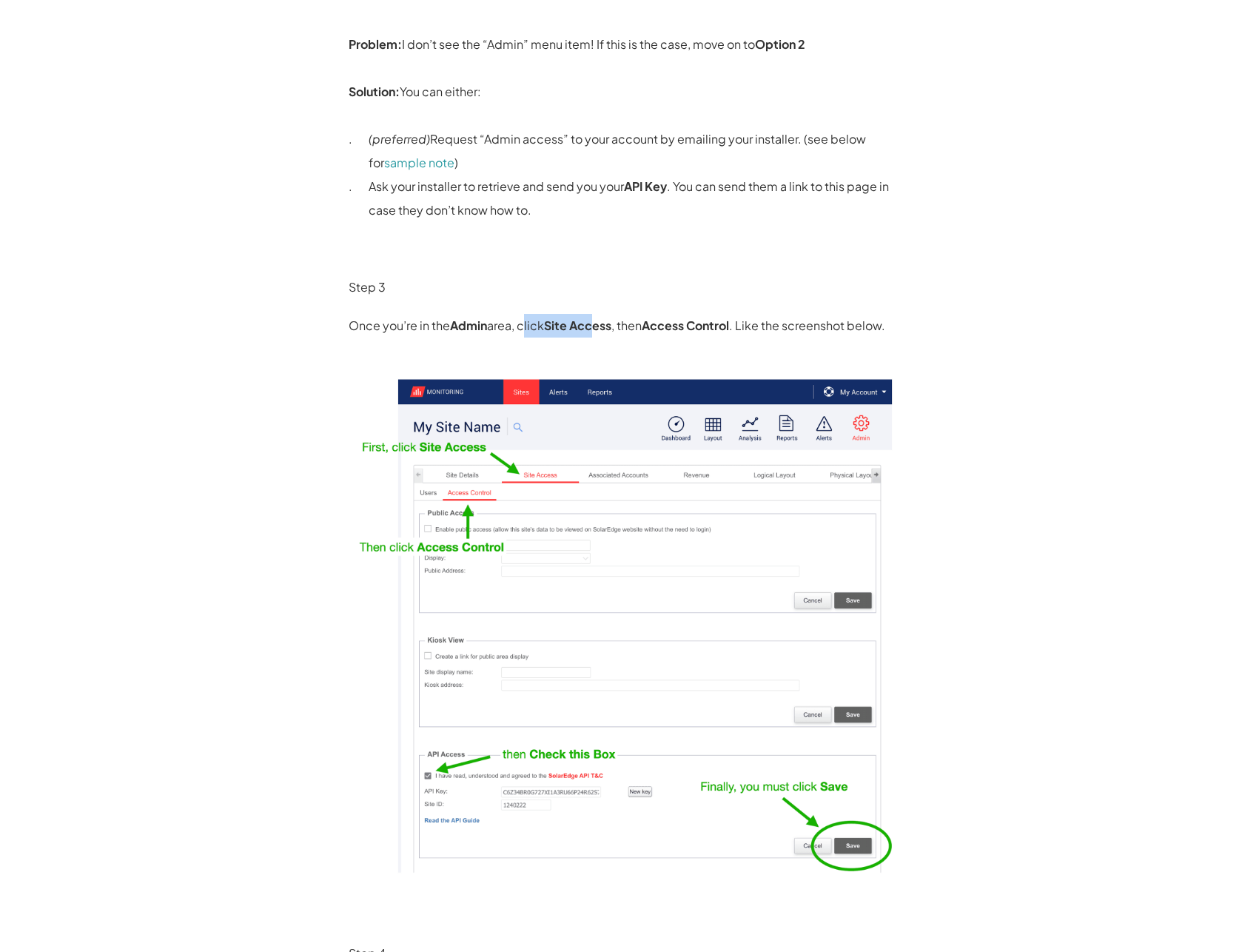
click at [599, 325] on p "Once you’re in the Admin area, click Site Access , then Access Control . Like t…" at bounding box center [630, 325] width 562 height 23
click at [601, 325] on strong "Site Access" at bounding box center [577, 325] width 67 height 15
click at [642, 326] on p "Once you’re in the Admin area, click Site Access , then Access Control . Like t…" at bounding box center [630, 325] width 562 height 23
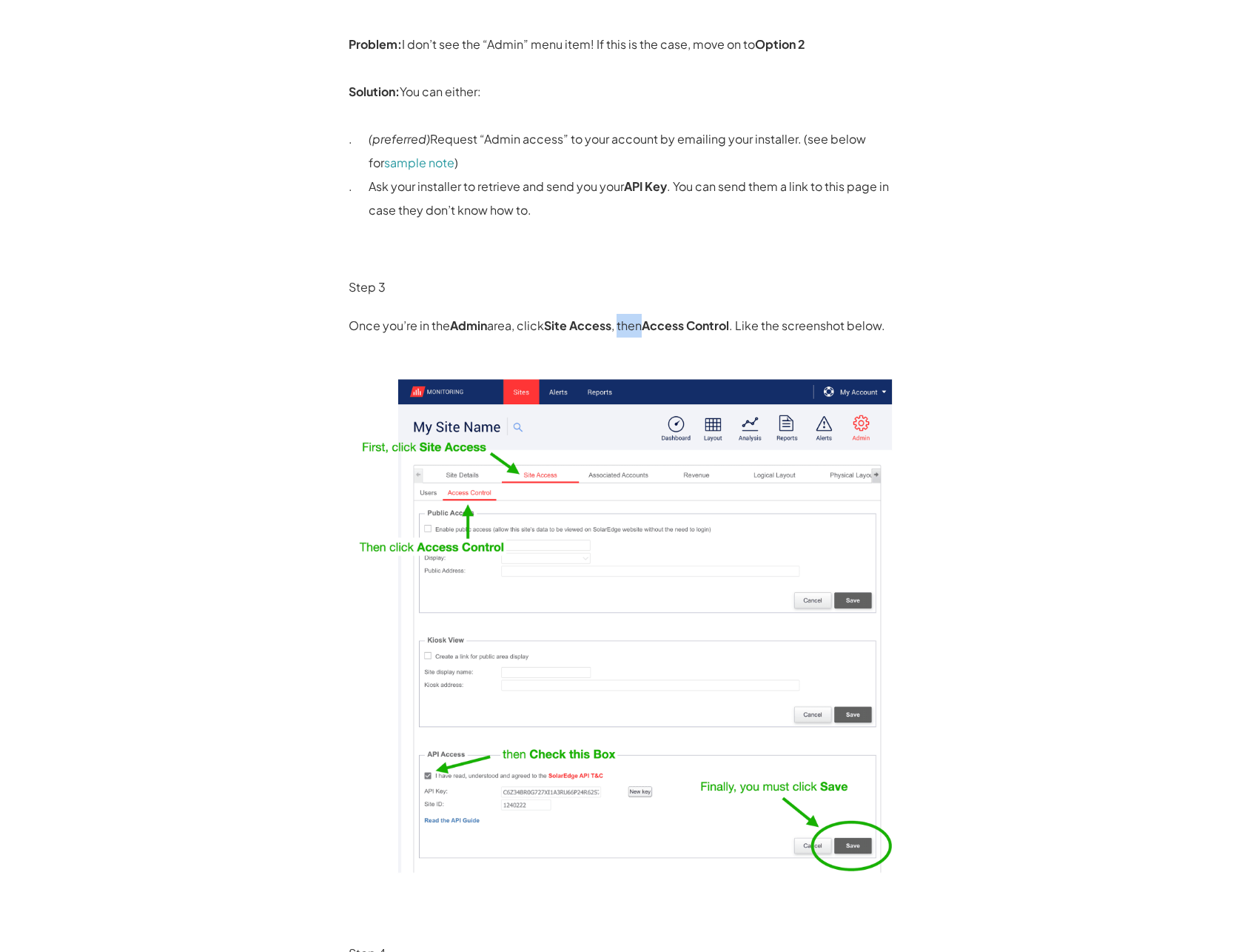
click at [642, 326] on p "Once you’re in the Admin area, click Site Access , then Access Control . Like t…" at bounding box center [630, 325] width 562 height 23
click at [681, 326] on strong "Access Control" at bounding box center [686, 325] width 88 height 15
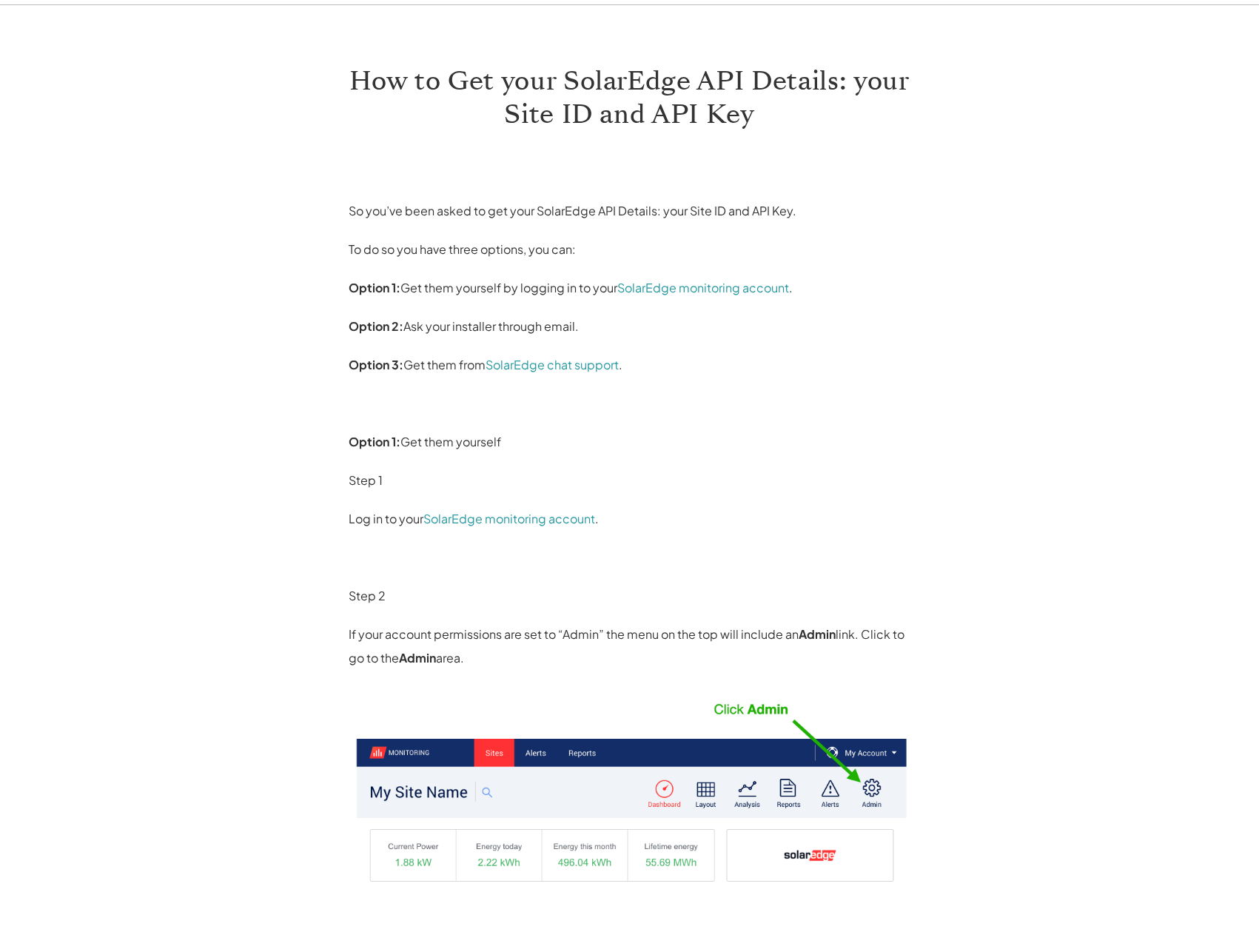
scroll to position [0, 0]
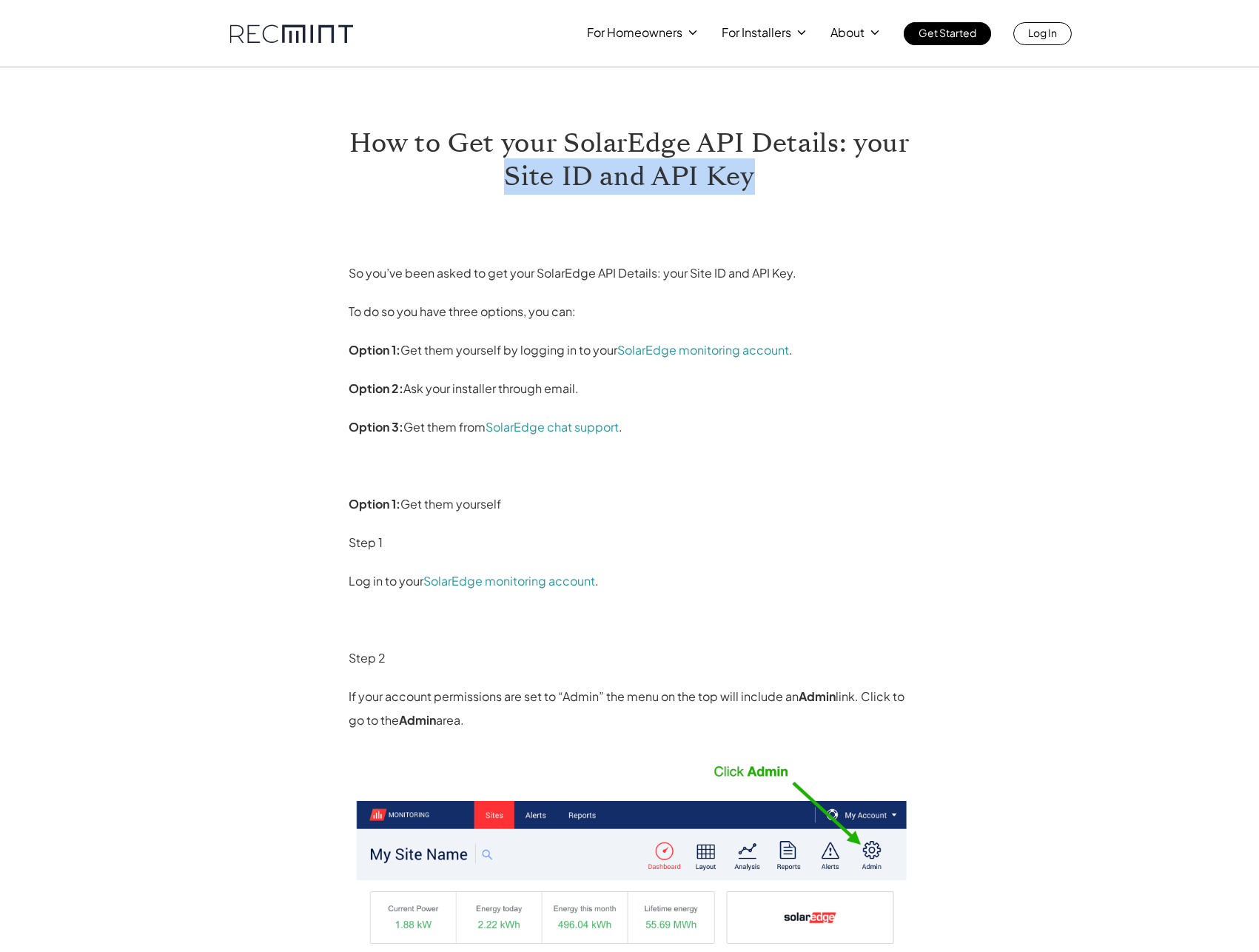
drag, startPoint x: 537, startPoint y: 181, endPoint x: 787, endPoint y: 164, distance: 250.6
click at [786, 182] on h1 "How to Get your SolarEdge API Details: your Site ID and API Key" at bounding box center [630, 159] width 562 height 66
copy h1 "Site ID and API Key"
click at [574, 422] on link "SolarEdge chat support" at bounding box center [552, 426] width 133 height 15
